Goal: Information Seeking & Learning: Learn about a topic

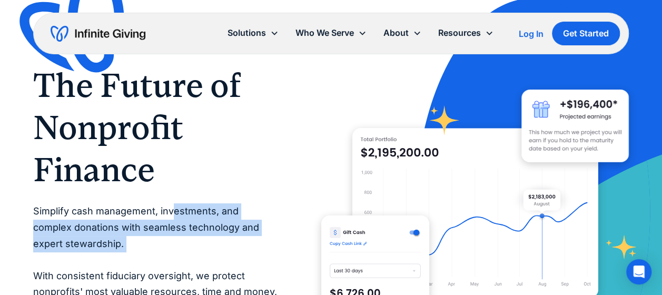
drag, startPoint x: 171, startPoint y: 205, endPoint x: 168, endPoint y: 253, distance: 47.5
click at [168, 253] on p "Simplify cash management, investments, and complex donations with seamless tech…" at bounding box center [156, 259] width 246 height 113
drag, startPoint x: 168, startPoint y: 253, endPoint x: 161, endPoint y: 260, distance: 9.7
click at [161, 260] on p "Simplify cash management, investments, and complex donations with seamless tech…" at bounding box center [156, 259] width 246 height 113
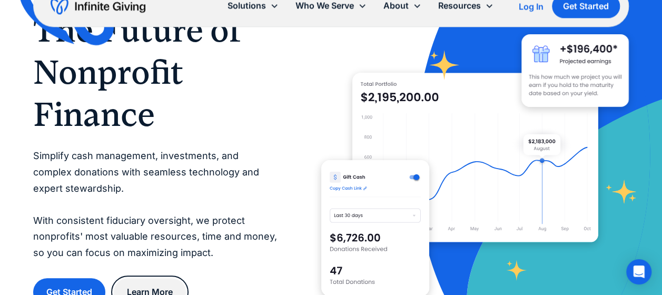
scroll to position [105, 0]
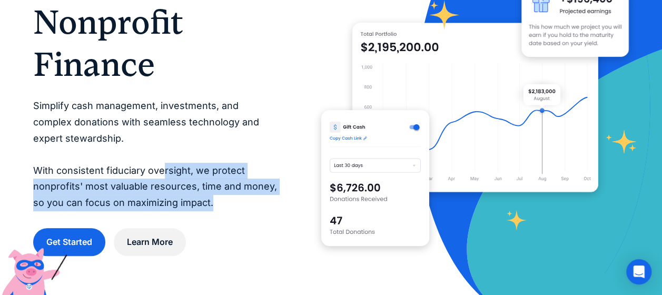
drag, startPoint x: 163, startPoint y: 168, endPoint x: 233, endPoint y: 201, distance: 77.8
click at [233, 201] on p "Simplify cash management, investments, and complex donations with seamless tech…" at bounding box center [156, 154] width 246 height 113
drag, startPoint x: 233, startPoint y: 201, endPoint x: 227, endPoint y: 208, distance: 8.9
click at [227, 208] on p "Simplify cash management, investments, and complex donations with seamless tech…" at bounding box center [156, 154] width 246 height 113
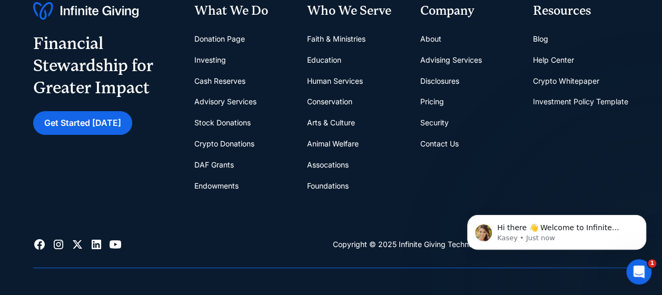
scroll to position [3740, 0]
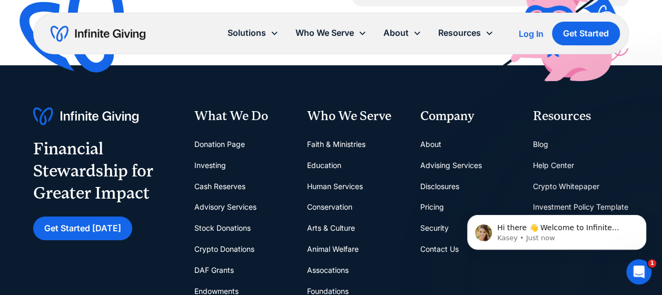
click at [435, 134] on link "About" at bounding box center [430, 144] width 21 height 21
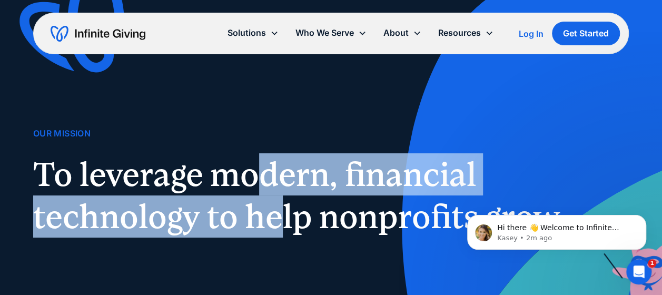
drag, startPoint x: 256, startPoint y: 181, endPoint x: 279, endPoint y: 235, distance: 58.3
click at [279, 235] on h1 "To leverage modern, financial technology to help nonprofits grow" at bounding box center [302, 195] width 539 height 84
drag, startPoint x: 279, startPoint y: 235, endPoint x: 327, endPoint y: 236, distance: 48.0
click at [327, 236] on h1 "To leverage modern, financial technology to help nonprofits grow" at bounding box center [302, 195] width 539 height 84
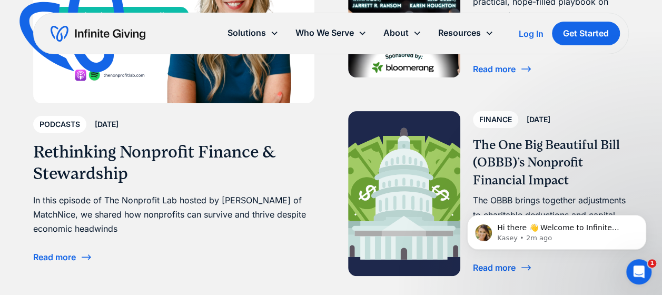
scroll to position [2107, 0]
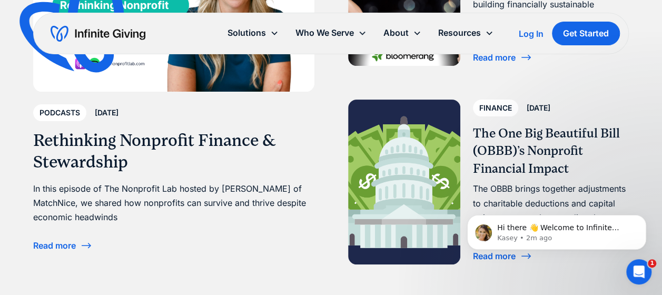
click at [181, 139] on h3 "Rethinking Nonprofit Finance & Stewardship" at bounding box center [173, 152] width 281 height 44
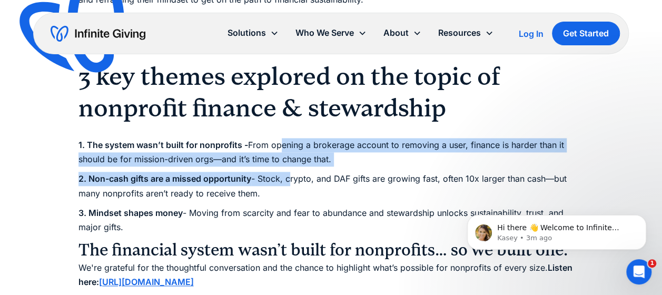
drag, startPoint x: 280, startPoint y: 144, endPoint x: 300, endPoint y: 232, distance: 90.2
click at [300, 232] on div "Nonprofit finance doesn’t have to be scary. And money isn't a dirty word. Nonpr…" at bounding box center [331, 255] width 506 height 555
drag, startPoint x: 300, startPoint y: 232, endPoint x: 282, endPoint y: 229, distance: 18.6
click at [282, 229] on p "3. Mindset shapes money - Moving from scarcity and fear to abundance and stewar…" at bounding box center [331, 220] width 506 height 28
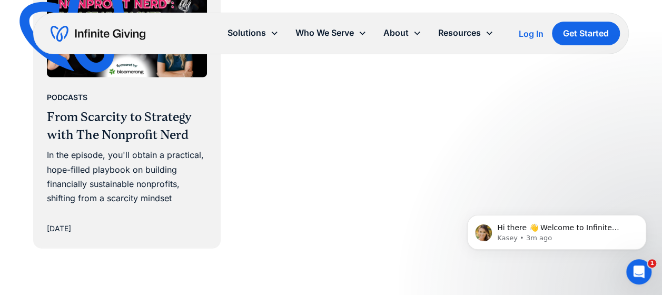
scroll to position [1370, 0]
